Goal: Task Accomplishment & Management: Complete application form

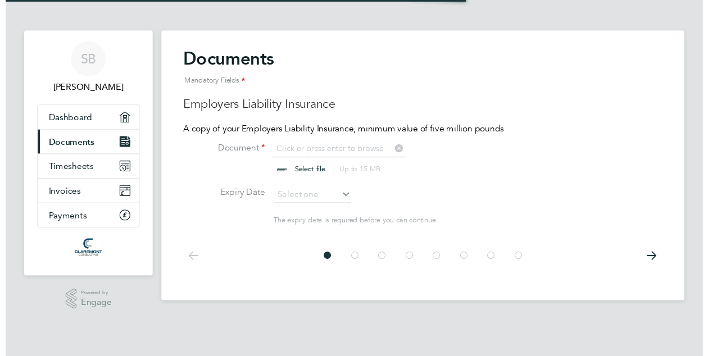
scroll to position [15, 139]
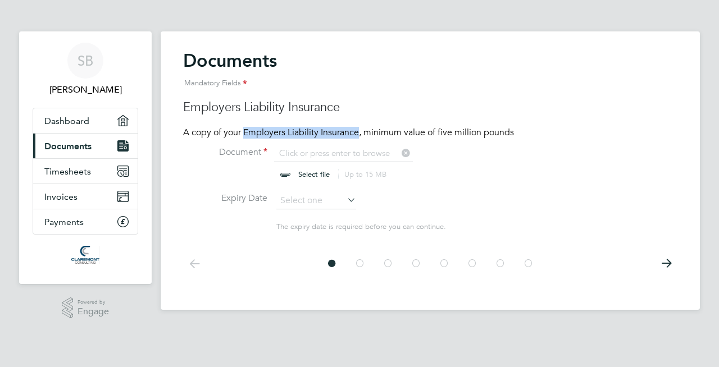
drag, startPoint x: 245, startPoint y: 129, endPoint x: 359, endPoint y: 133, distance: 114.6
click at [359, 133] on p "A copy of your Employers Liability Insurance, minimum value of five million pou…" at bounding box center [430, 133] width 494 height 12
copy p "Employers Liability Insurance"
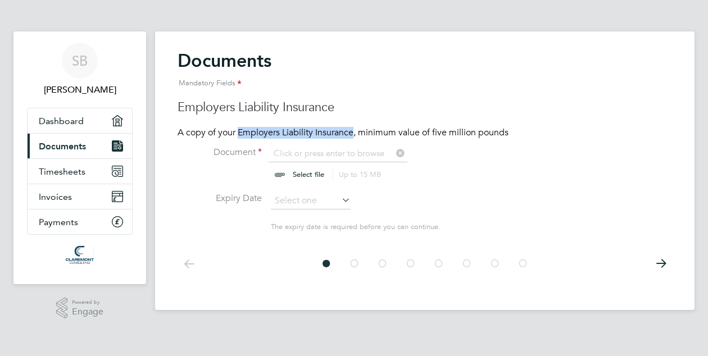
click at [326, 149] on input "file" at bounding box center [319, 165] width 176 height 34
click at [337, 149] on input "file" at bounding box center [319, 165] width 176 height 34
type input "C:\fakepath\public-(&-employers)-liability-certificate.pdf"
click at [339, 196] on icon at bounding box center [339, 200] width 0 height 16
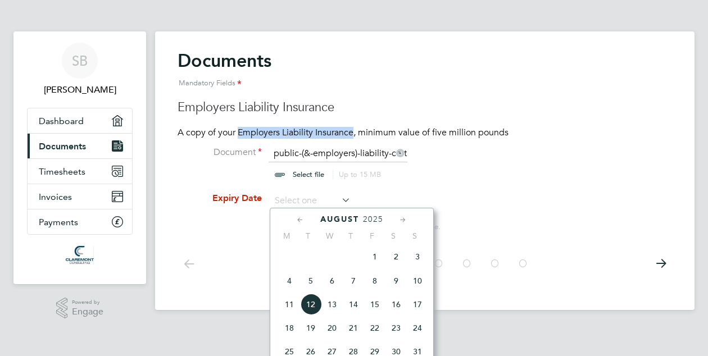
click at [403, 220] on icon at bounding box center [403, 220] width 11 height 12
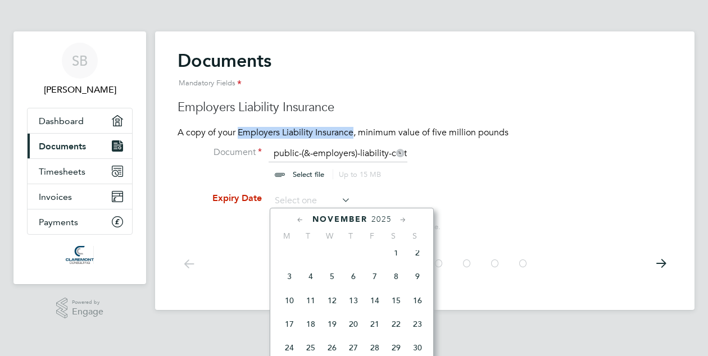
click at [403, 220] on icon at bounding box center [403, 220] width 11 height 12
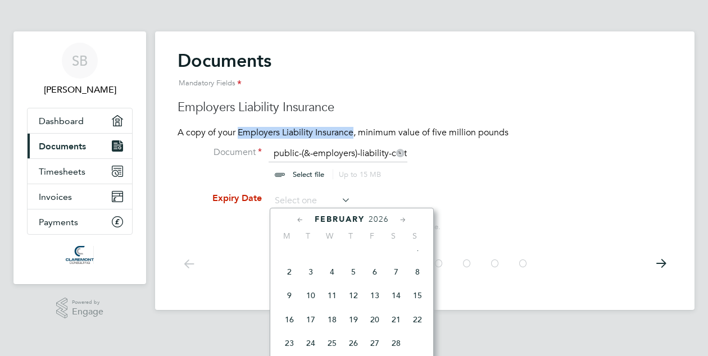
click at [403, 220] on icon at bounding box center [403, 220] width 11 height 12
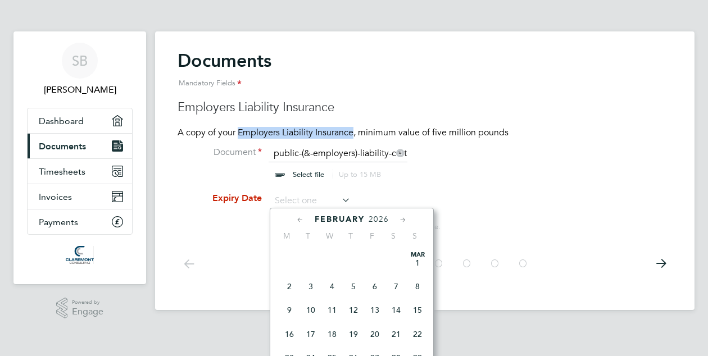
click at [403, 220] on icon at bounding box center [403, 220] width 11 height 12
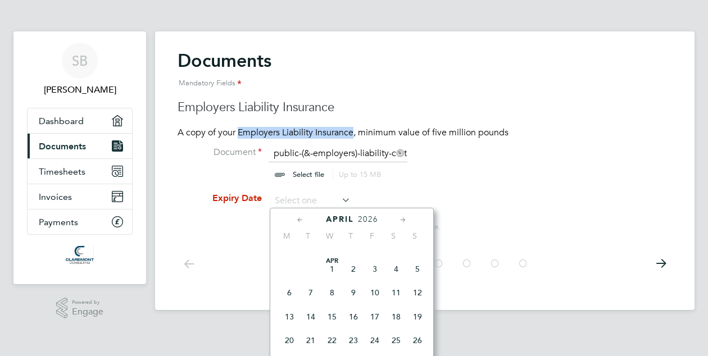
click at [403, 220] on icon at bounding box center [403, 220] width 11 height 12
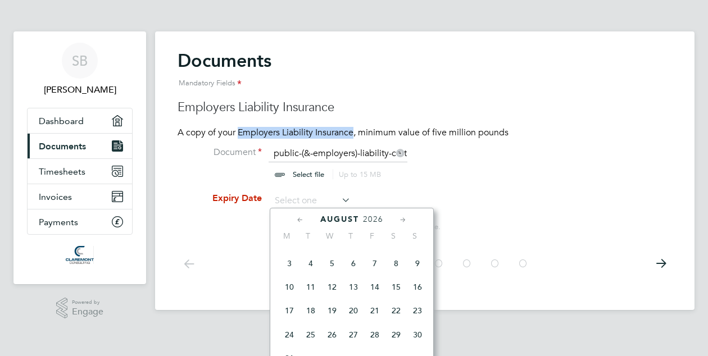
click at [312, 298] on span "11" at bounding box center [310, 286] width 21 height 21
type input "[DATE]"
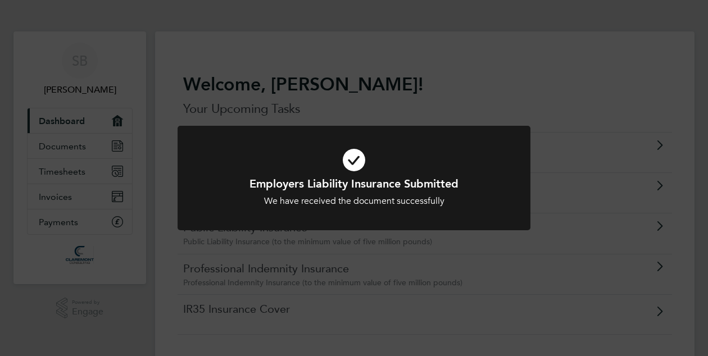
click at [516, 50] on div "Employers Liability Insurance Submitted We have received the document successfu…" at bounding box center [354, 178] width 708 height 356
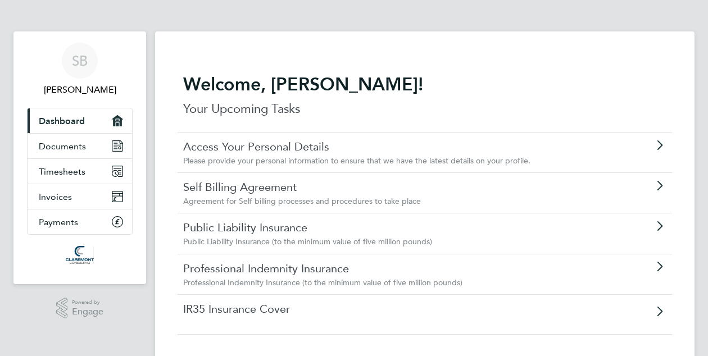
click at [462, 238] on div "Public Liability Insurance (to the minimum value of five million pounds)" at bounding box center [392, 241] width 419 height 10
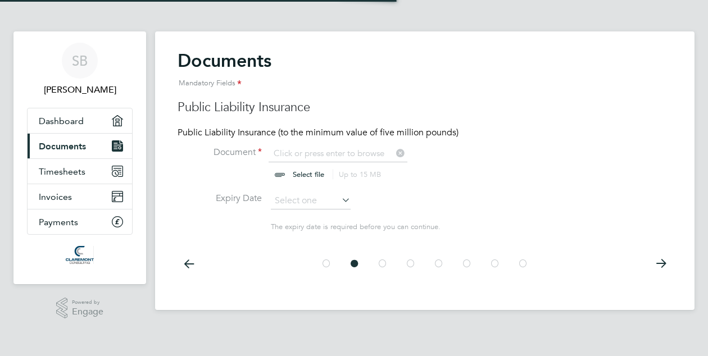
scroll to position [15, 139]
click at [362, 150] on input "file" at bounding box center [319, 165] width 176 height 34
type input "C:\fakepath\professional-indemnity-certificate.pdf"
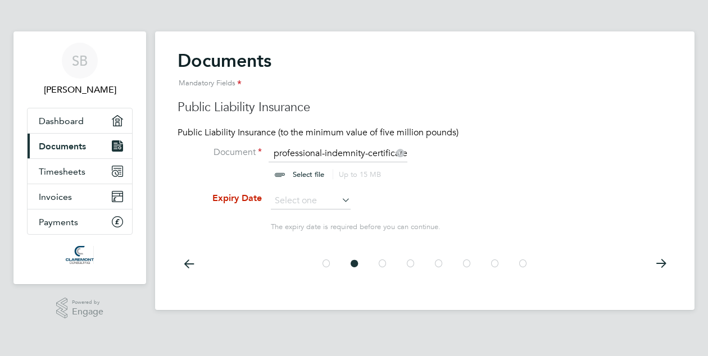
click at [359, 153] on input "file" at bounding box center [319, 165] width 176 height 34
type input "C:\fakepath\public-(&-employers)-liability-certificate.pdf"
click at [605, 253] on div at bounding box center [424, 263] width 494 height 50
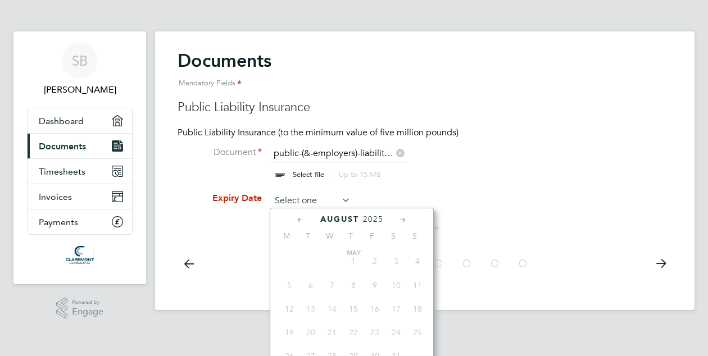
click at [326, 198] on input at bounding box center [311, 201] width 80 height 17
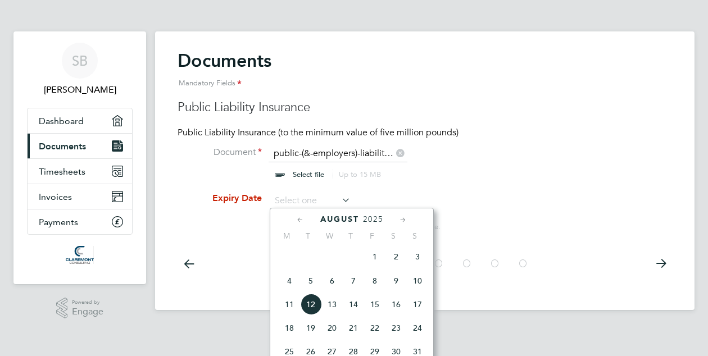
click at [399, 217] on icon at bounding box center [403, 220] width 11 height 12
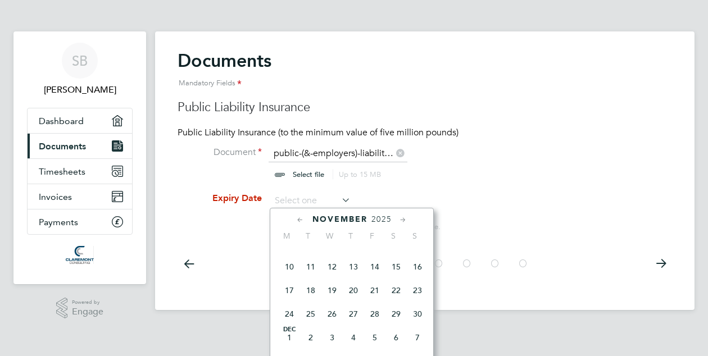
click at [399, 217] on icon at bounding box center [403, 220] width 11 height 12
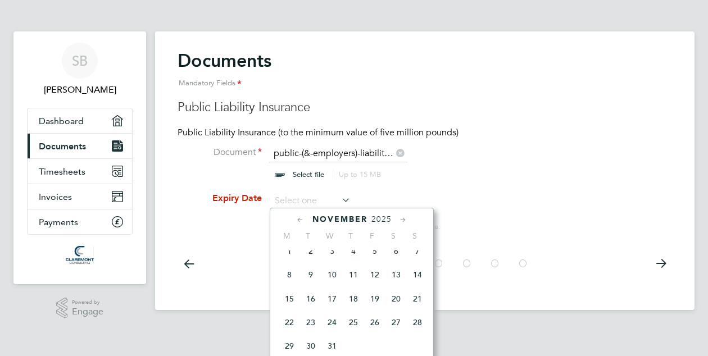
click at [399, 217] on icon at bounding box center [403, 220] width 11 height 12
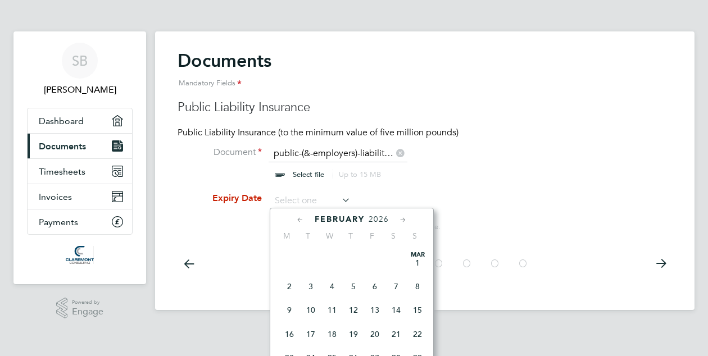
click at [399, 217] on icon at bounding box center [403, 220] width 11 height 12
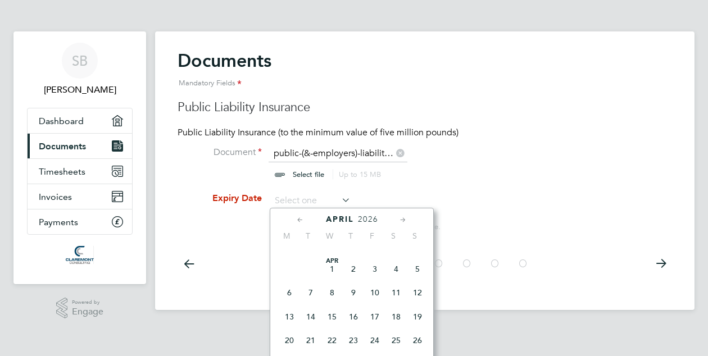
click at [399, 217] on icon at bounding box center [403, 220] width 11 height 12
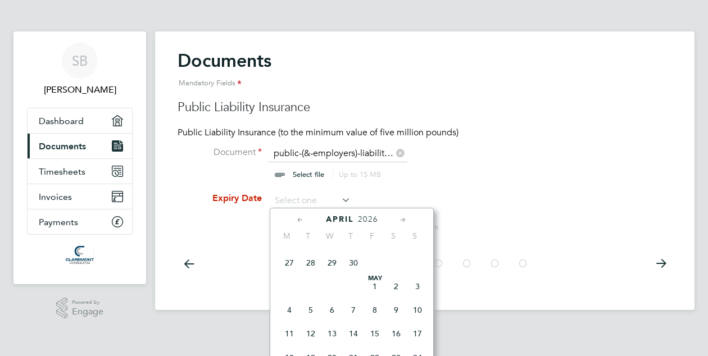
click at [399, 217] on icon at bounding box center [403, 220] width 11 height 12
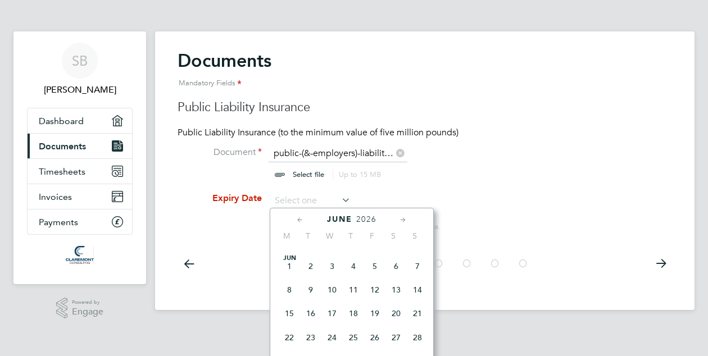
click at [399, 217] on icon at bounding box center [403, 220] width 11 height 12
click at [311, 298] on span "11" at bounding box center [310, 286] width 21 height 21
type input "[DATE]"
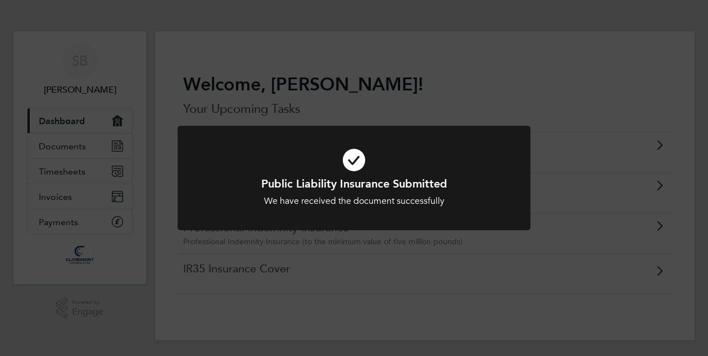
click at [601, 77] on div "Public Liability Insurance Submitted We have received the document successfully…" at bounding box center [354, 178] width 708 height 356
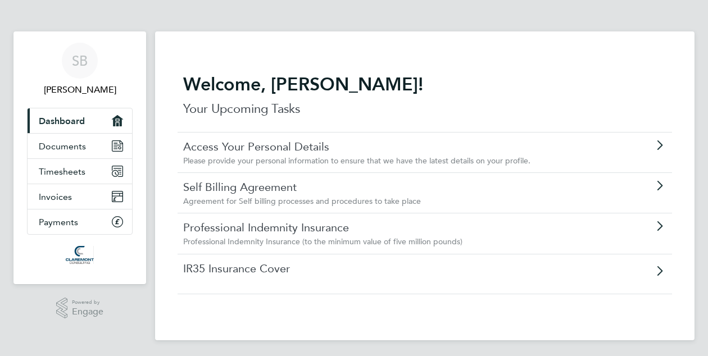
click at [632, 233] on div "Professional Indemnity Insurance Professional Indemnity Insurance (to the minim…" at bounding box center [424, 233] width 494 height 40
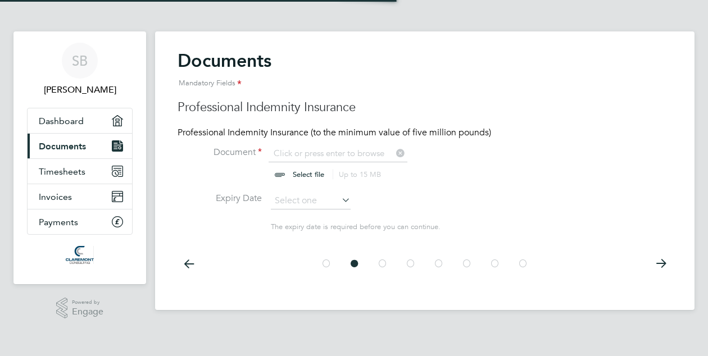
scroll to position [15, 139]
click at [354, 152] on input "file" at bounding box center [319, 165] width 176 height 34
type input "C:\fakepath\professional-indemnity-certificate.pdf"
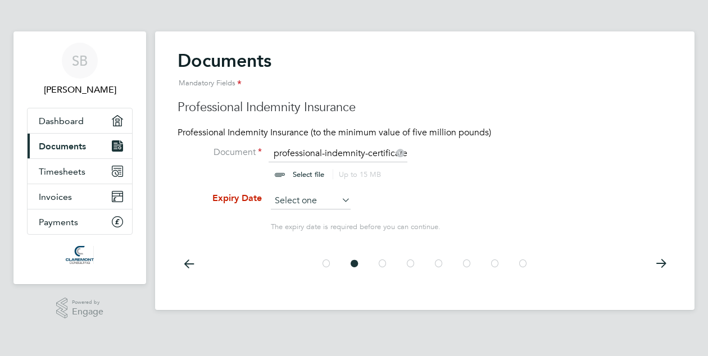
click at [323, 200] on input at bounding box center [311, 201] width 80 height 17
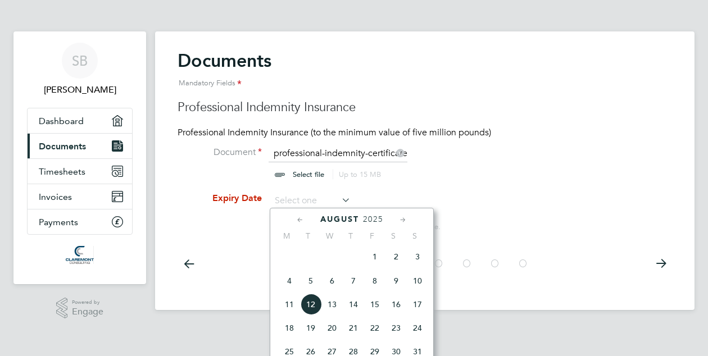
click at [402, 220] on icon at bounding box center [403, 220] width 11 height 12
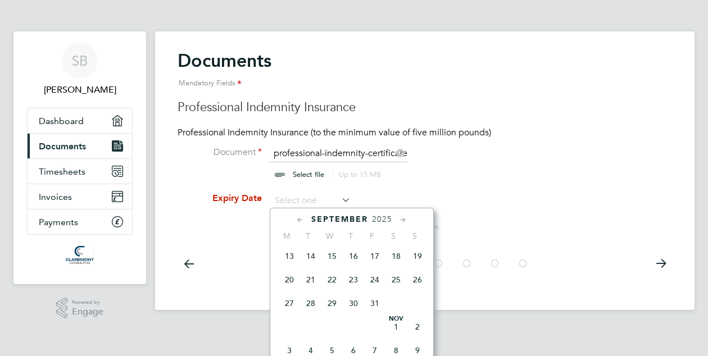
click at [402, 220] on icon at bounding box center [403, 220] width 11 height 12
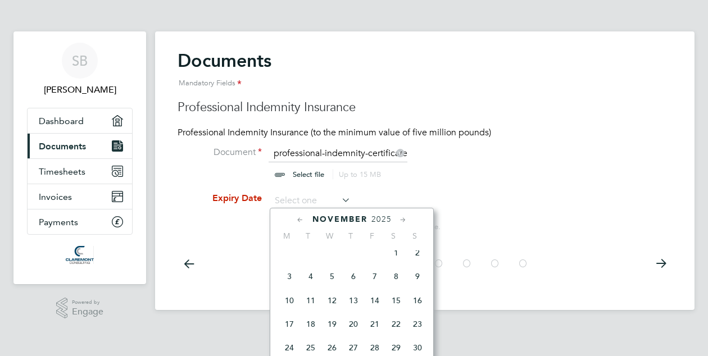
click at [402, 220] on icon at bounding box center [403, 220] width 11 height 12
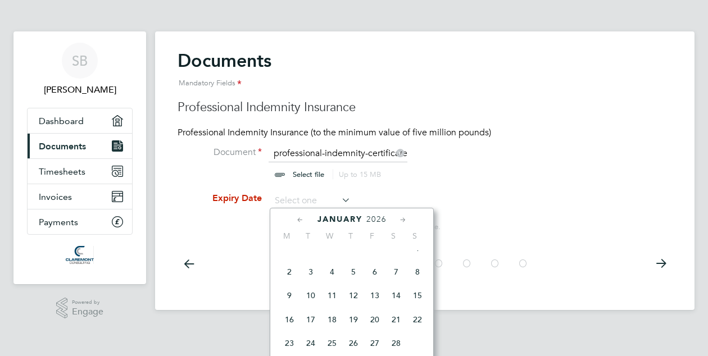
click at [402, 220] on icon at bounding box center [403, 220] width 11 height 12
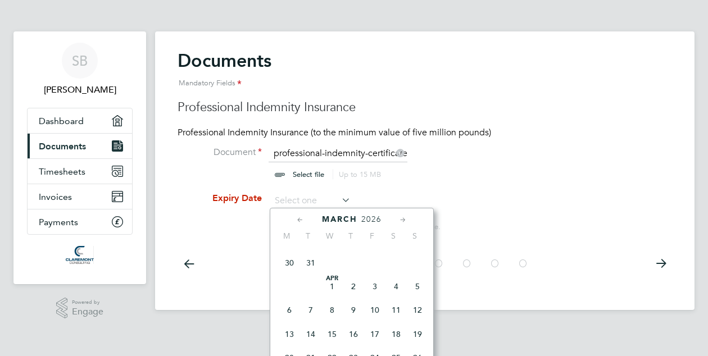
click at [402, 220] on icon at bounding box center [403, 220] width 11 height 12
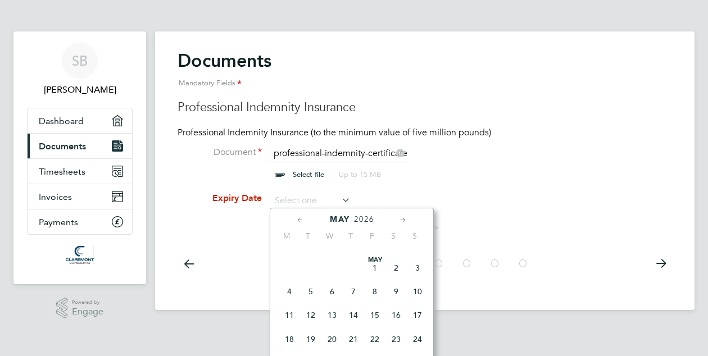
click at [402, 220] on icon at bounding box center [403, 220] width 11 height 12
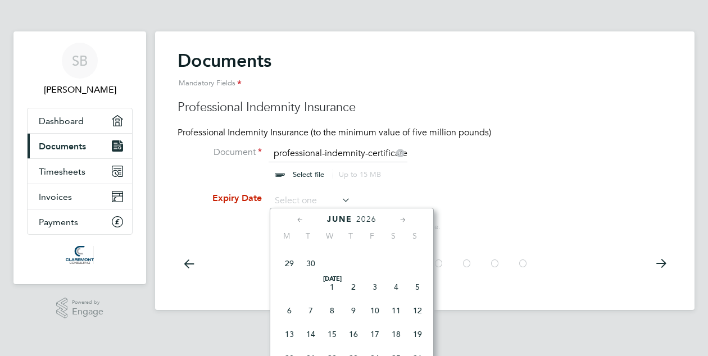
click at [402, 220] on icon at bounding box center [403, 220] width 11 height 12
click at [309, 298] on span "11" at bounding box center [310, 286] width 21 height 21
type input "[DATE]"
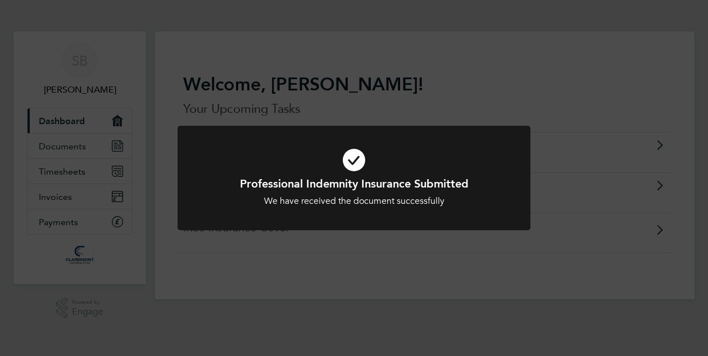
click at [548, 65] on div "Professional Indemnity Insurance Submitted We have received the document succes…" at bounding box center [354, 178] width 708 height 356
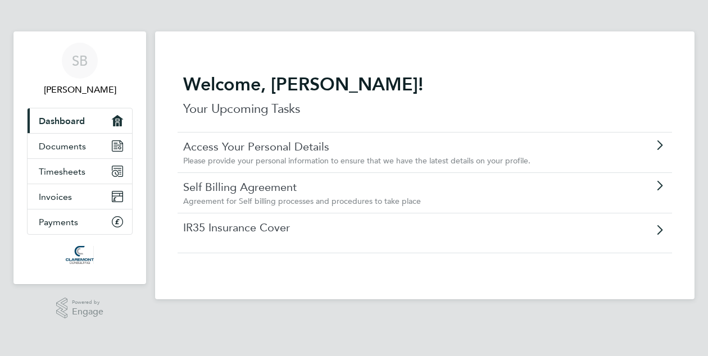
click at [238, 234] on link "IR35 Insurance Cover" at bounding box center [392, 227] width 419 height 15
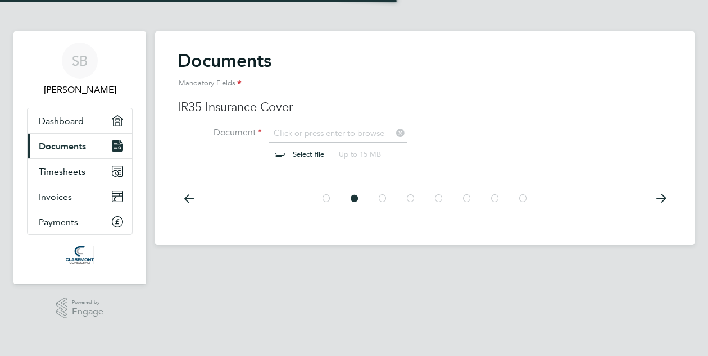
scroll to position [15, 139]
click at [74, 149] on span "Documents" at bounding box center [62, 146] width 47 height 11
click at [78, 125] on span "Dashboard" at bounding box center [61, 121] width 45 height 11
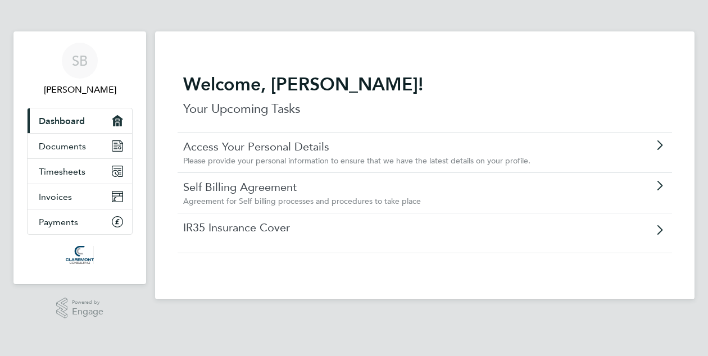
click at [235, 227] on link "IR35 Insurance Cover" at bounding box center [392, 227] width 419 height 15
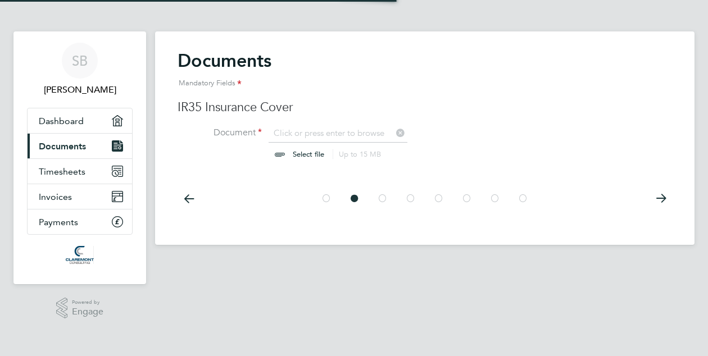
scroll to position [15, 139]
click at [57, 192] on span "Invoices" at bounding box center [55, 196] width 33 height 11
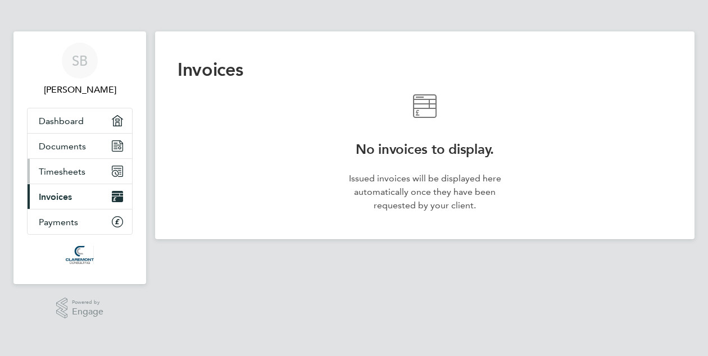
click at [61, 167] on span "Timesheets" at bounding box center [62, 171] width 47 height 11
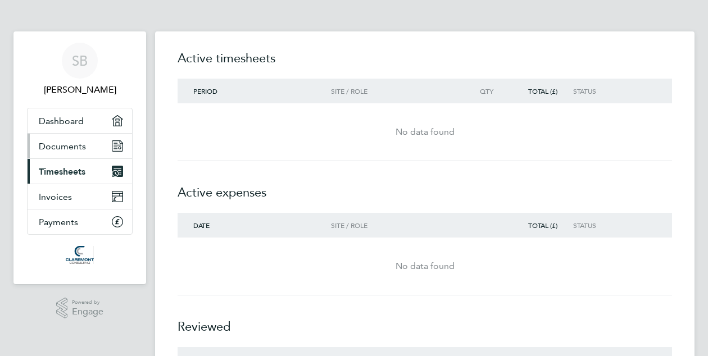
click at [66, 145] on span "Documents" at bounding box center [62, 146] width 47 height 11
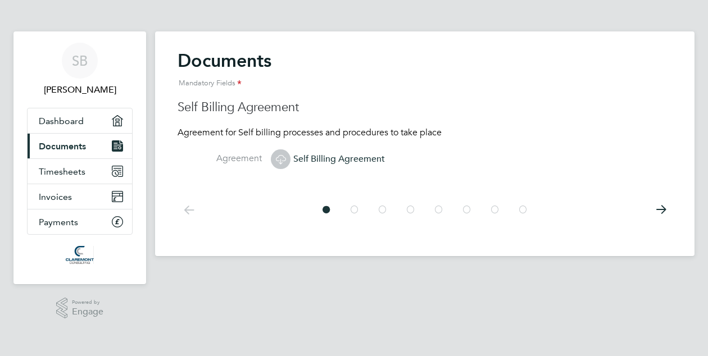
click at [358, 157] on span "Self Billing Agreement" at bounding box center [328, 158] width 114 height 11
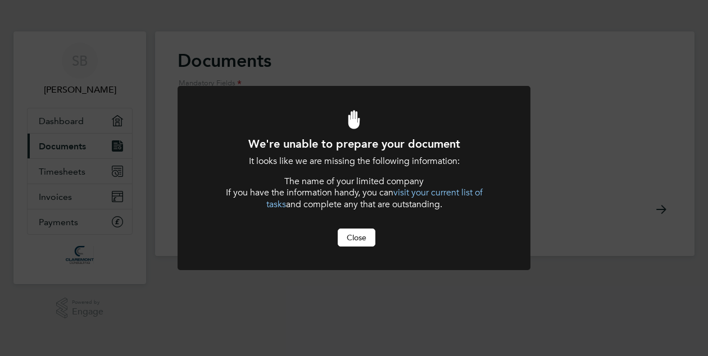
click at [366, 238] on button "Close" at bounding box center [356, 238] width 38 height 18
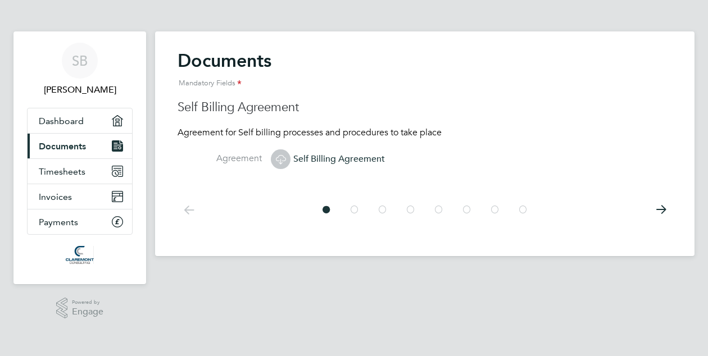
click at [658, 211] on icon at bounding box center [660, 209] width 22 height 25
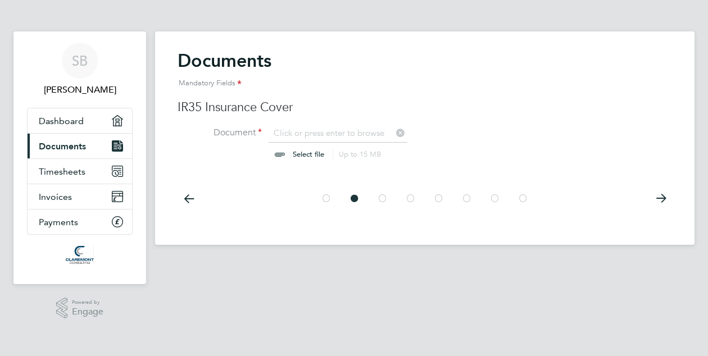
scroll to position [15, 139]
click at [187, 198] on icon at bounding box center [188, 198] width 22 height 25
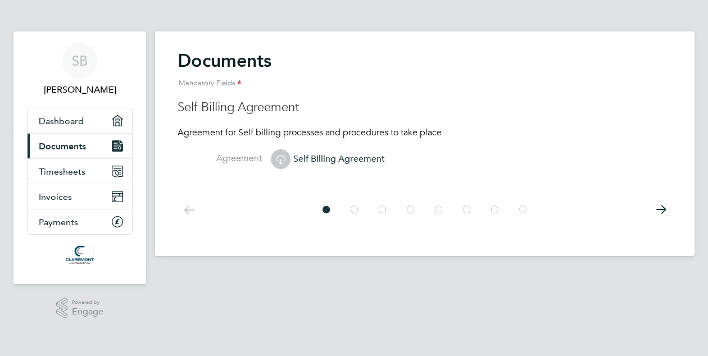
click at [281, 159] on icon at bounding box center [280, 159] width 14 height 14
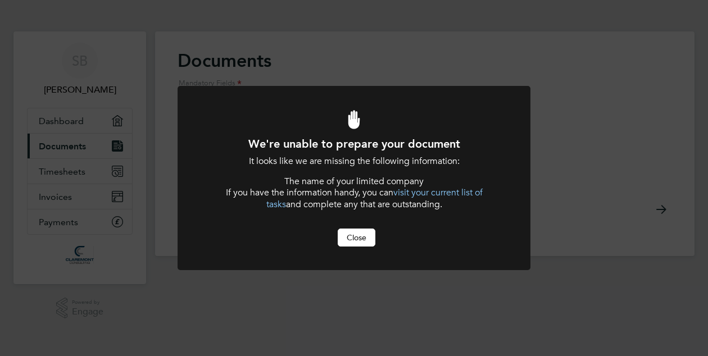
click at [363, 236] on button "Close" at bounding box center [356, 238] width 38 height 18
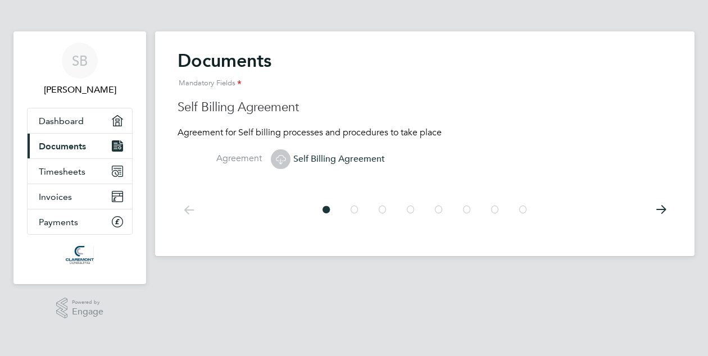
click at [241, 161] on label "Agreement" at bounding box center [219, 159] width 84 height 12
click at [660, 204] on icon at bounding box center [660, 209] width 22 height 25
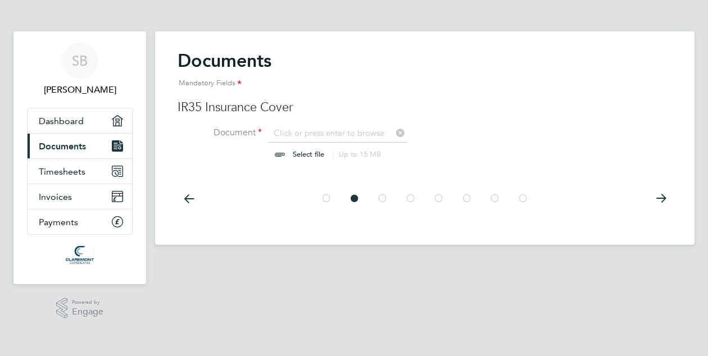
click at [660, 204] on icon at bounding box center [660, 198] width 22 height 25
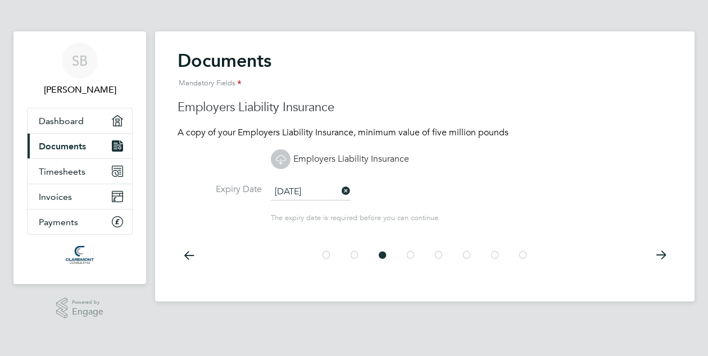
click at [662, 252] on icon at bounding box center [660, 255] width 22 height 25
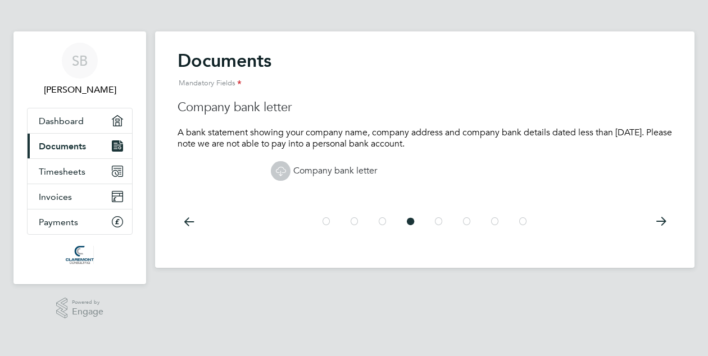
click at [352, 168] on link "Company bank letter" at bounding box center [324, 170] width 106 height 11
click at [192, 218] on icon at bounding box center [188, 221] width 22 height 25
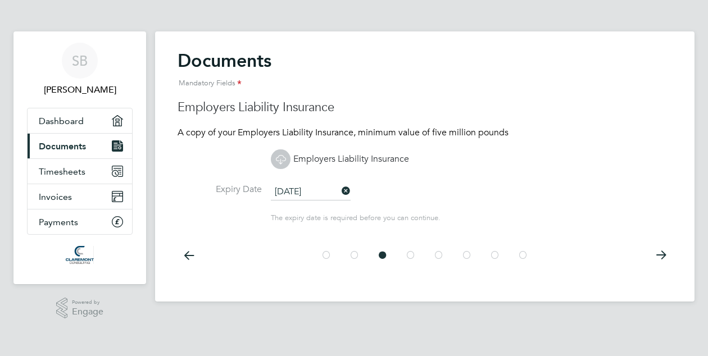
click at [185, 252] on icon at bounding box center [188, 255] width 22 height 25
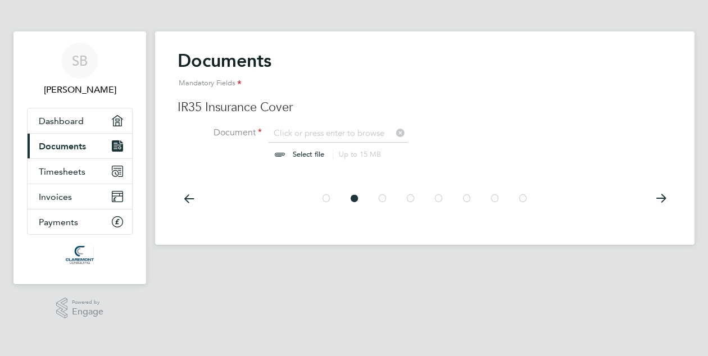
click at [188, 200] on icon at bounding box center [188, 198] width 22 height 25
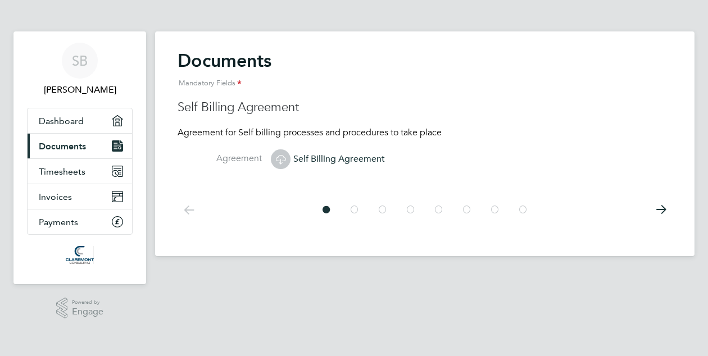
click at [331, 157] on span "Self Billing Agreement" at bounding box center [328, 158] width 114 height 11
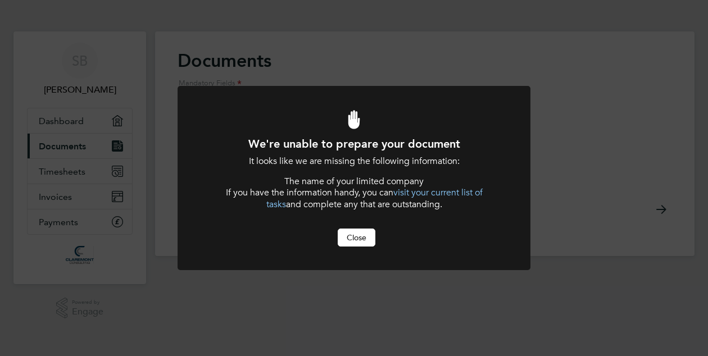
click at [421, 193] on link "visit your current list of tasks" at bounding box center [374, 198] width 216 height 23
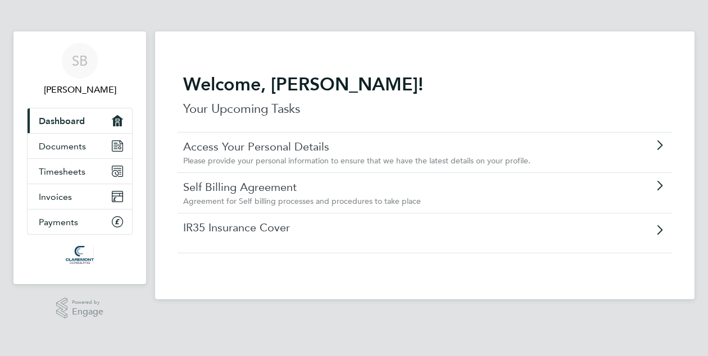
click at [457, 192] on link "Self Billing Agreement" at bounding box center [392, 187] width 419 height 15
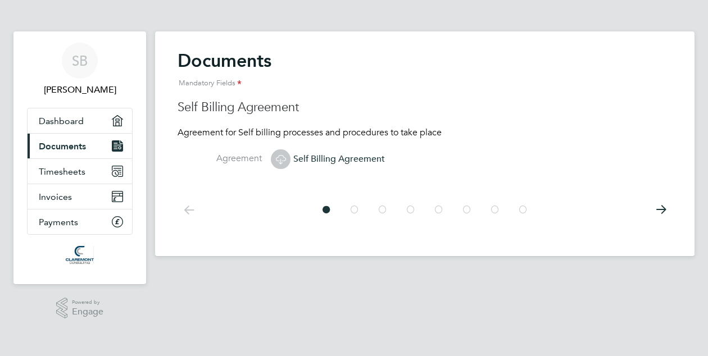
click at [322, 156] on span "Self Billing Agreement" at bounding box center [328, 158] width 114 height 11
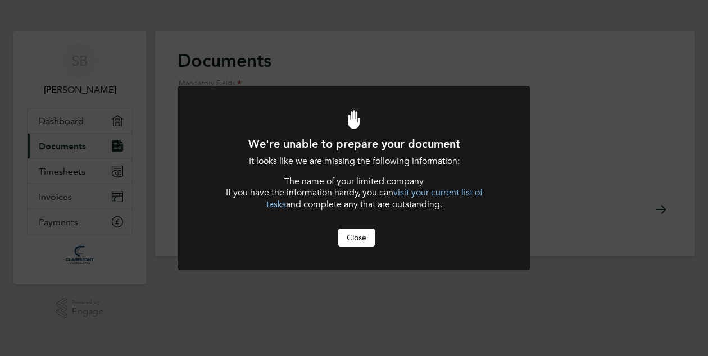
click at [445, 195] on link "visit your current list of tasks" at bounding box center [374, 198] width 216 height 23
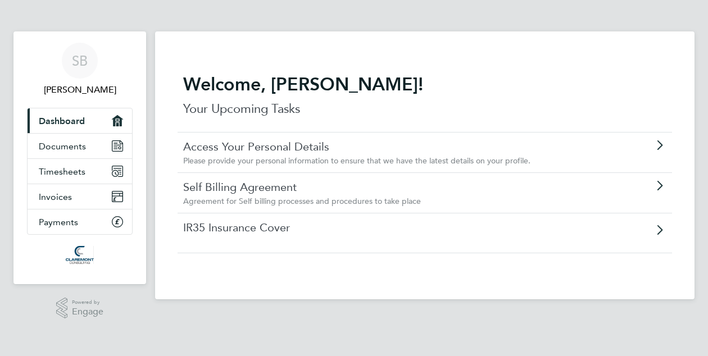
click at [429, 150] on link "Access Your Personal Details" at bounding box center [392, 146] width 419 height 15
